Goal: Information Seeking & Learning: Learn about a topic

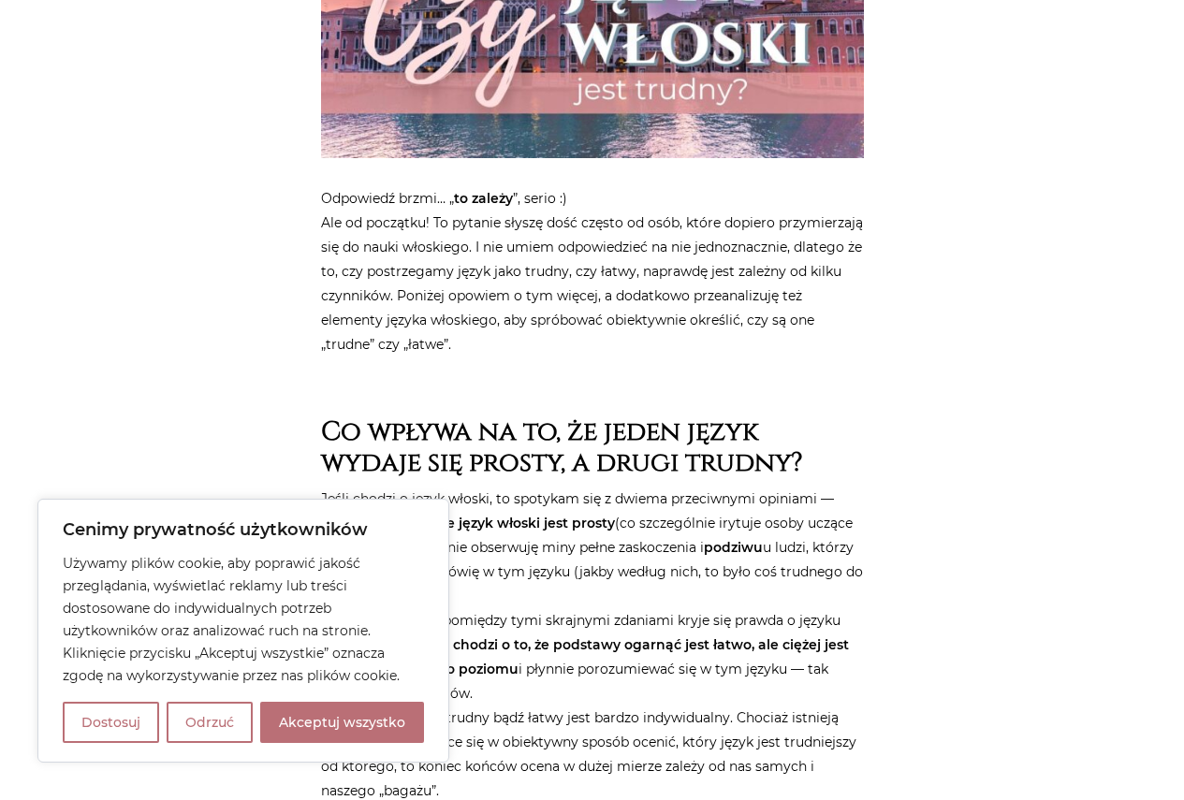
scroll to position [655, 0]
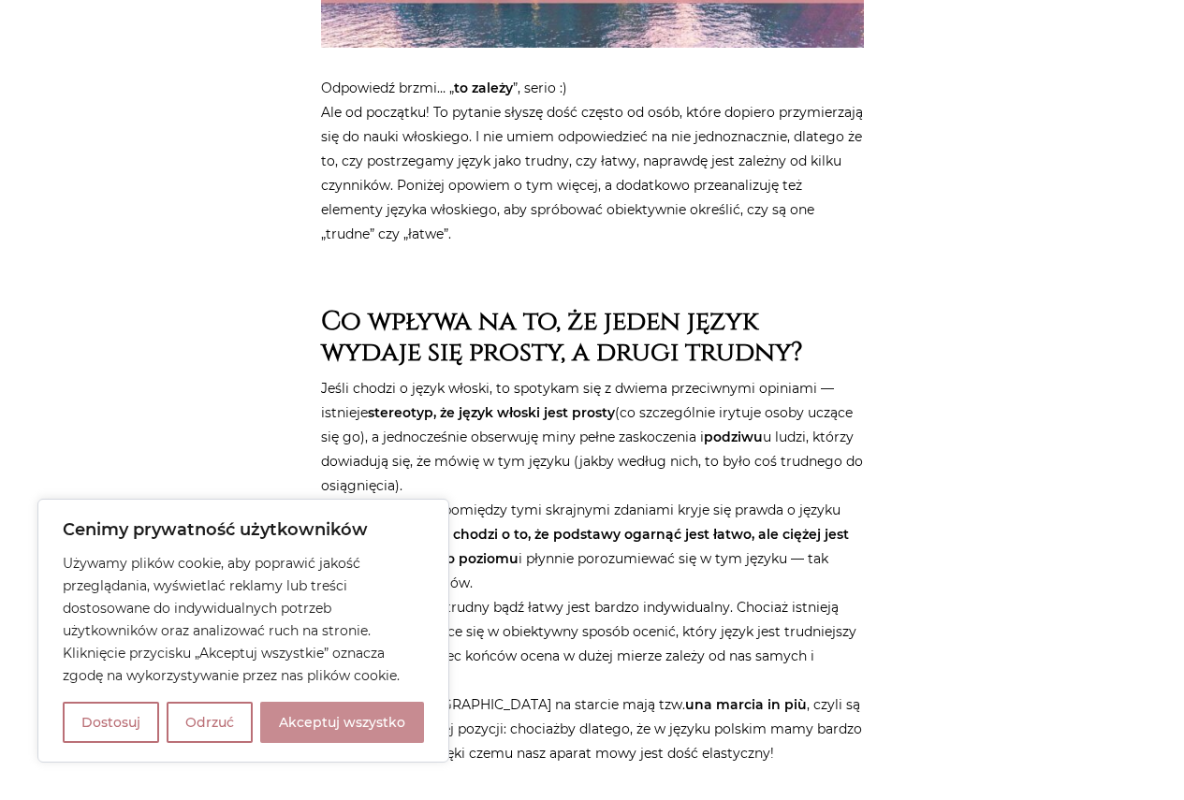
click at [341, 729] on button "Akceptuj wszystko" at bounding box center [342, 722] width 164 height 41
checkbox input "true"
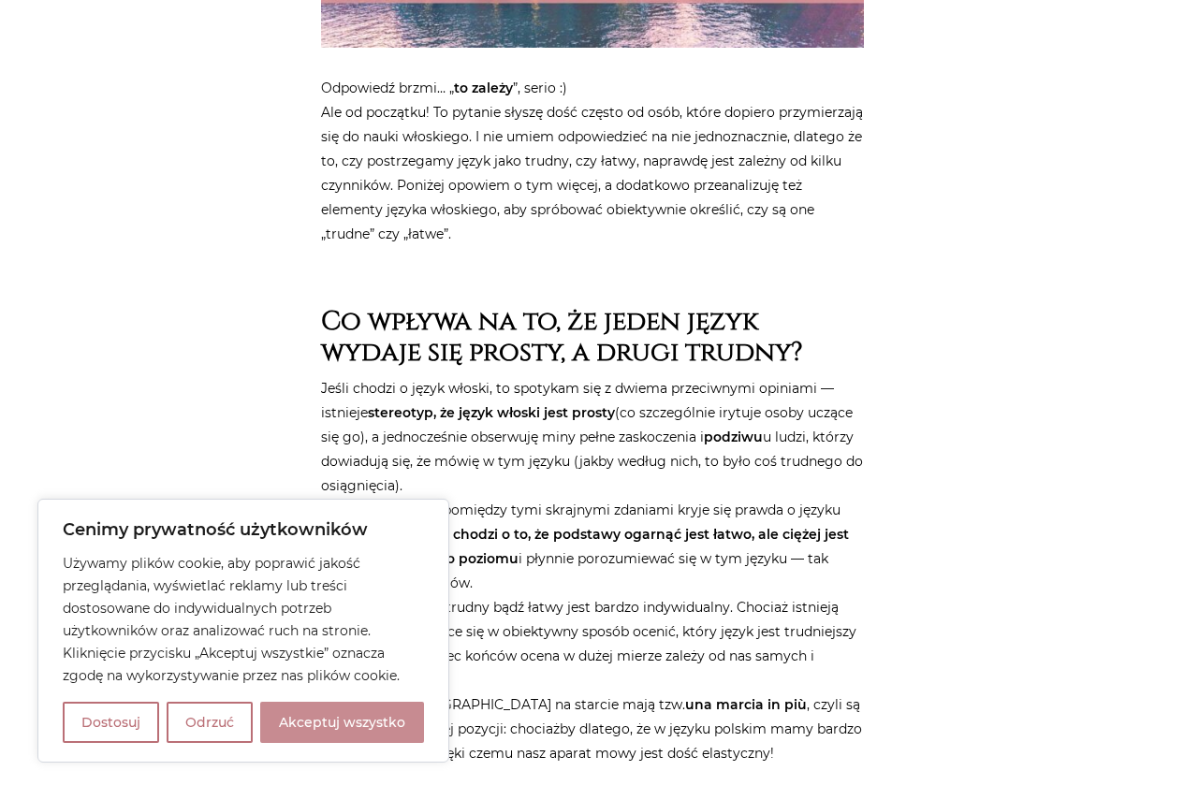
checkbox input "true"
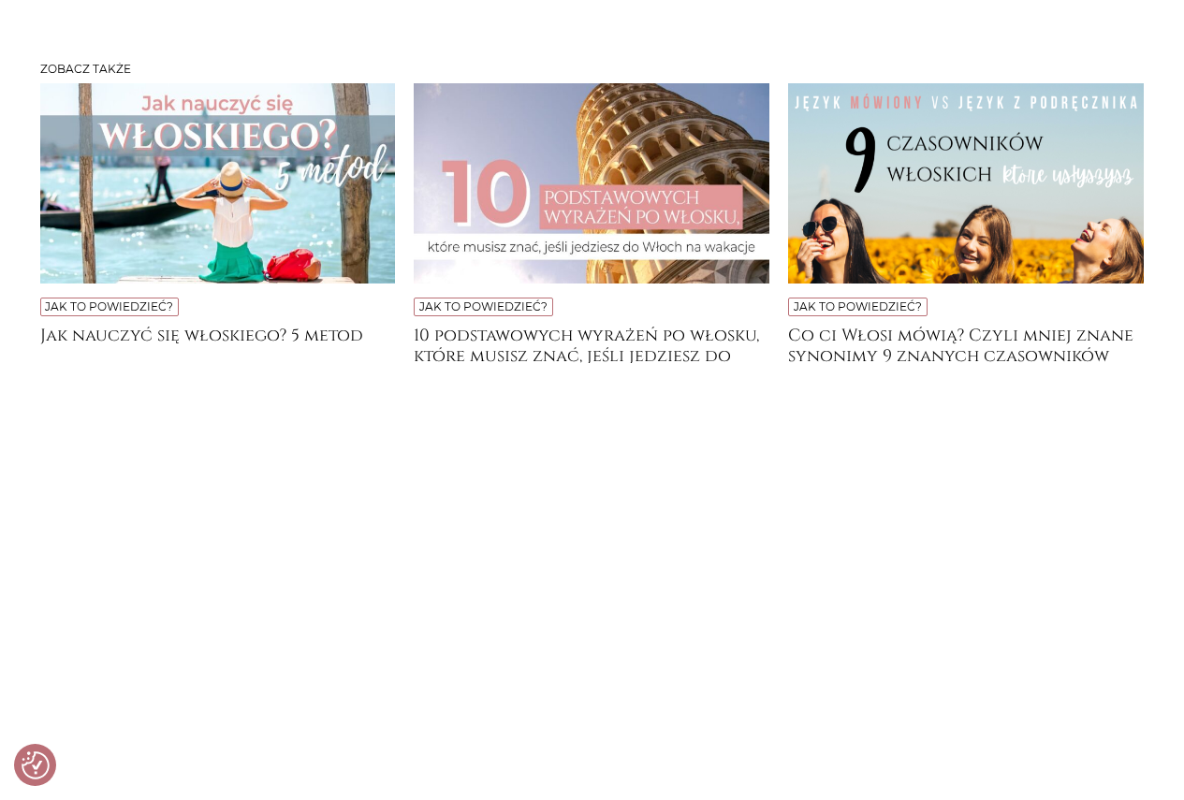
scroll to position [6645, 0]
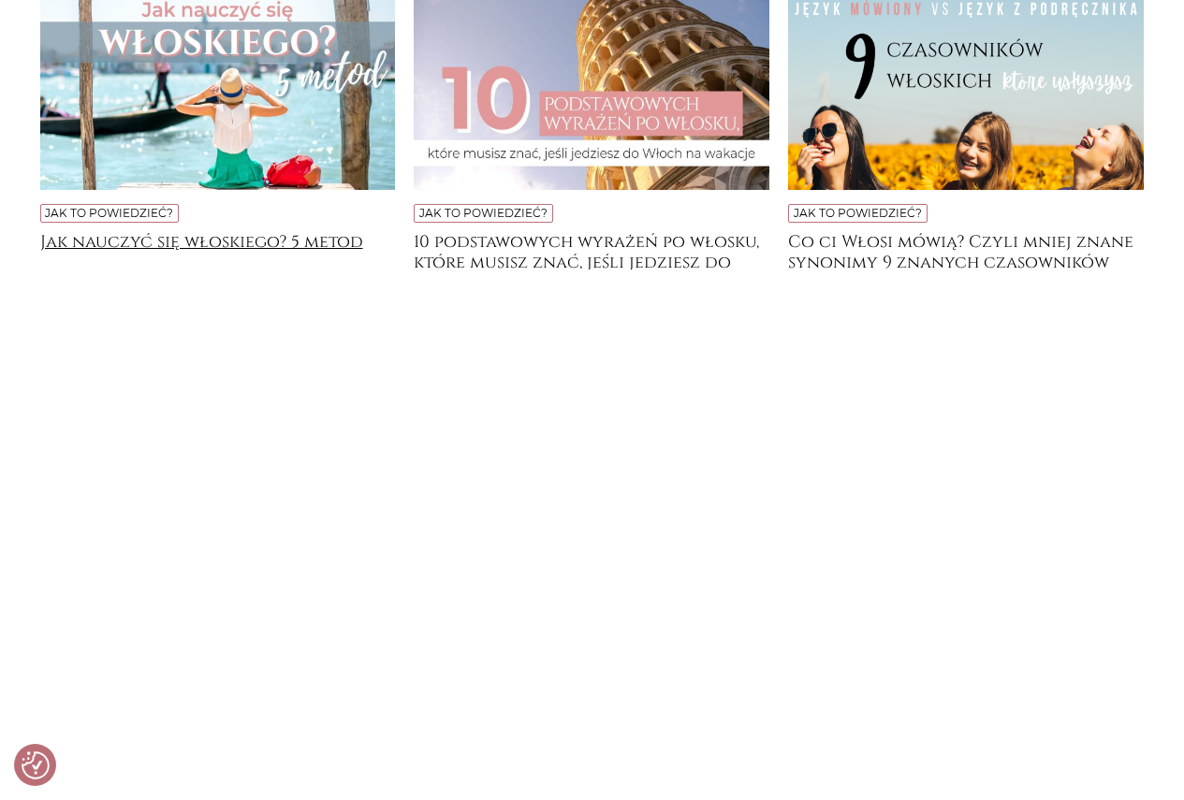
click at [237, 232] on h4 "Jak nauczyć się włoskiego? 5 metod" at bounding box center [218, 250] width 356 height 37
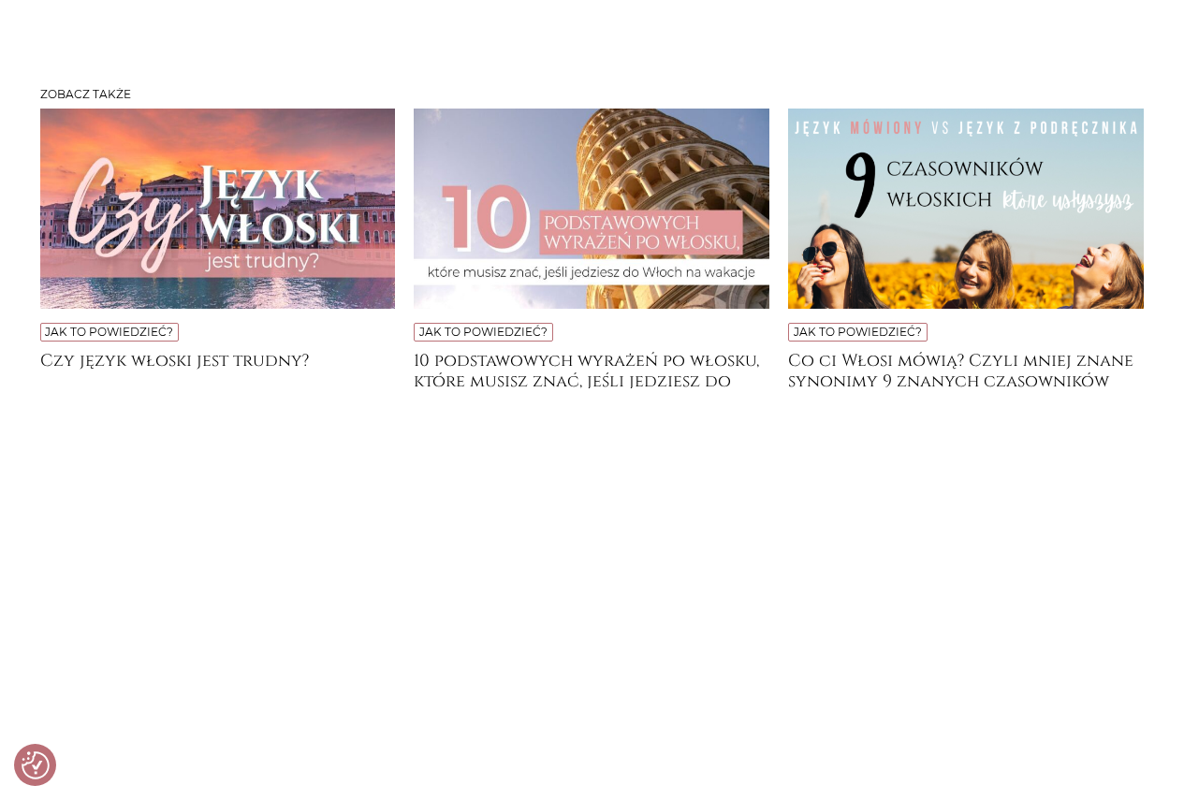
scroll to position [5335, 0]
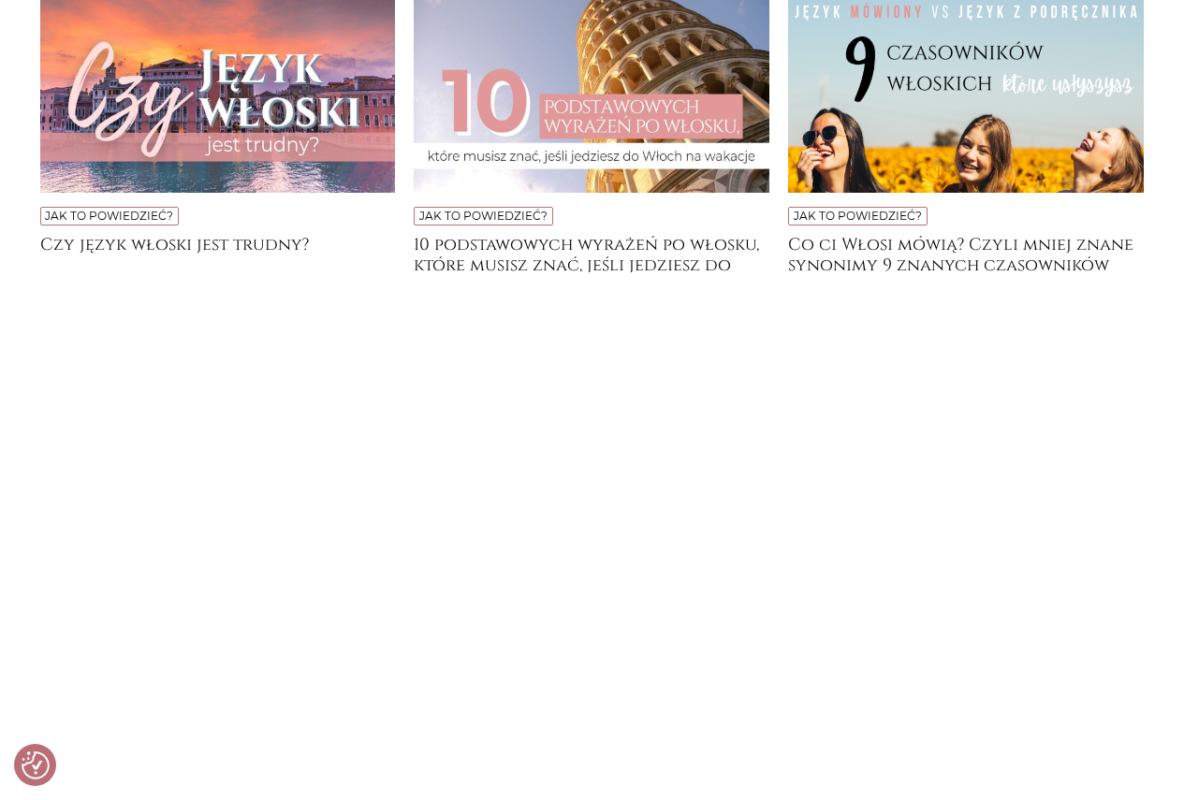
click at [423, 299] on div "Jak to powiedzieć? 10 podstawowych wyrażeń po włosku, które musisz znać, jeśli …" at bounding box center [591, 149] width 374 height 313
click at [436, 271] on h4 "10 podstawowych wyrażeń po włosku, które musisz znać, jeśli jedziesz do [GEOGRA…" at bounding box center [592, 253] width 356 height 37
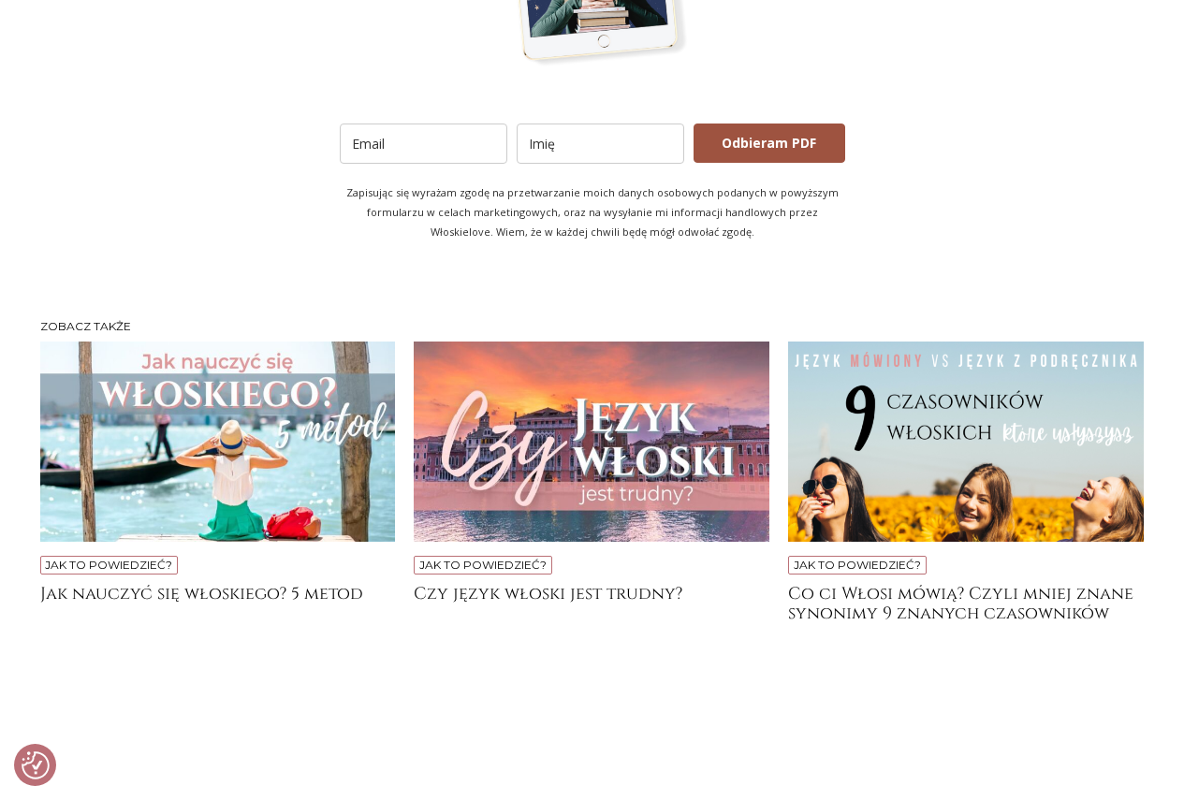
scroll to position [3931, 0]
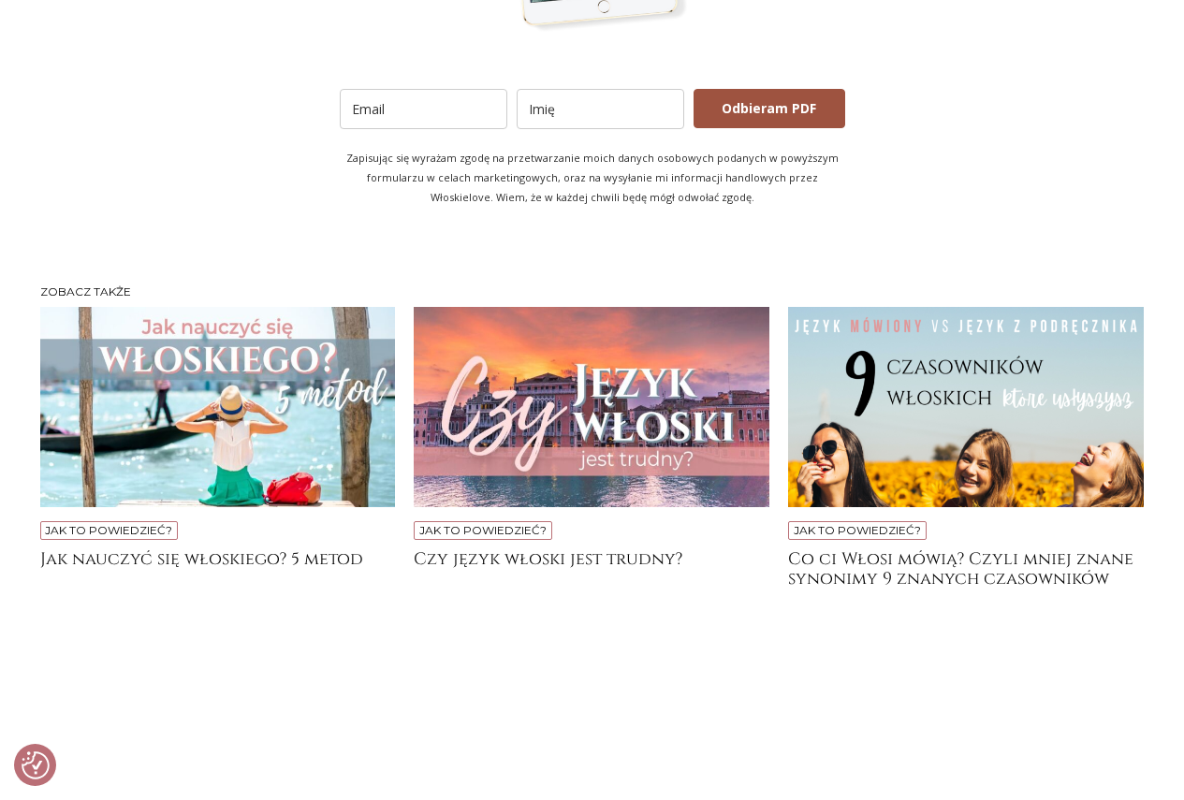
click at [1095, 387] on img at bounding box center [966, 407] width 356 height 200
